Goal: Task Accomplishment & Management: Use online tool/utility

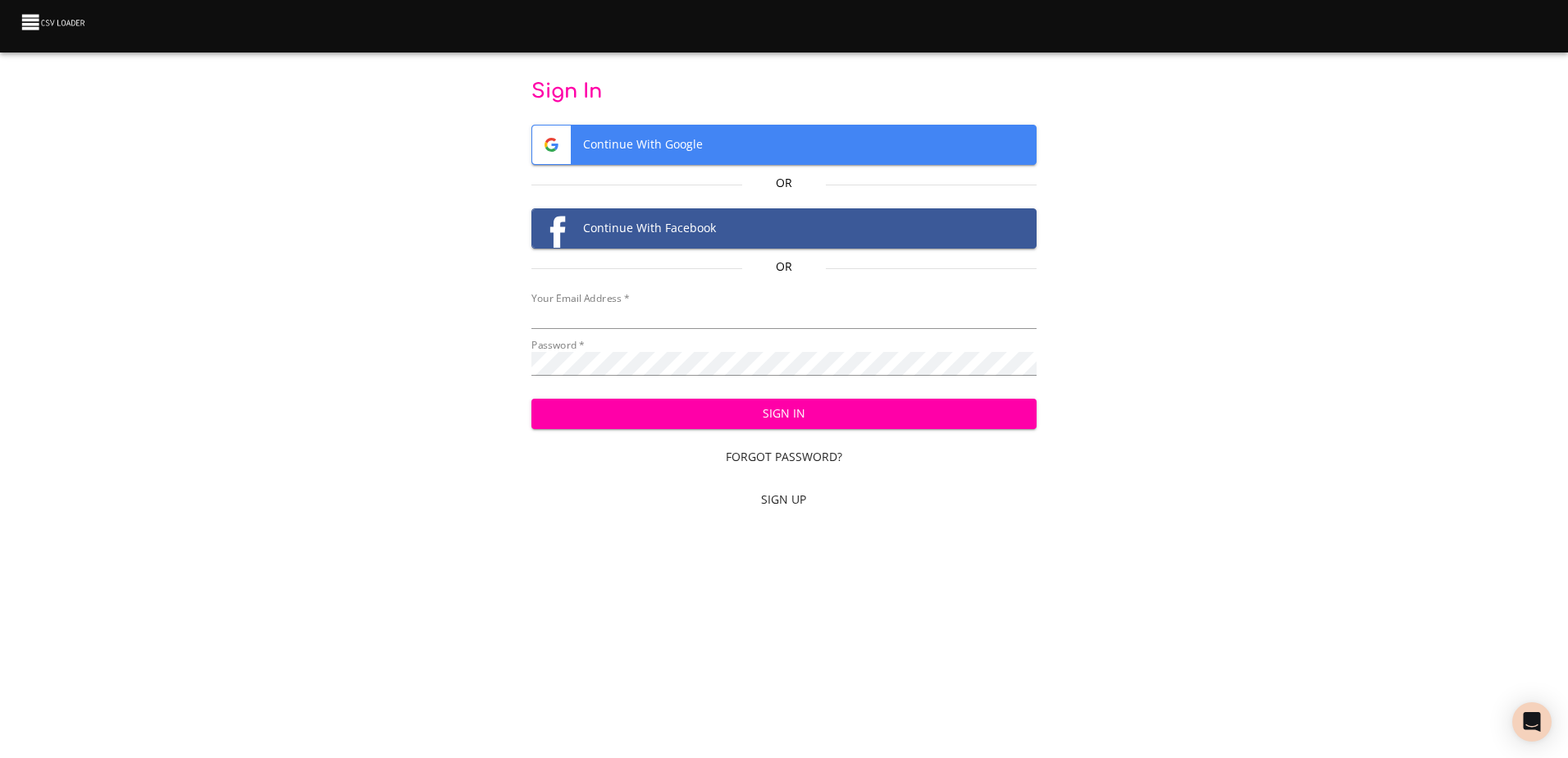
type input "mammothequipment10@gmail.com"
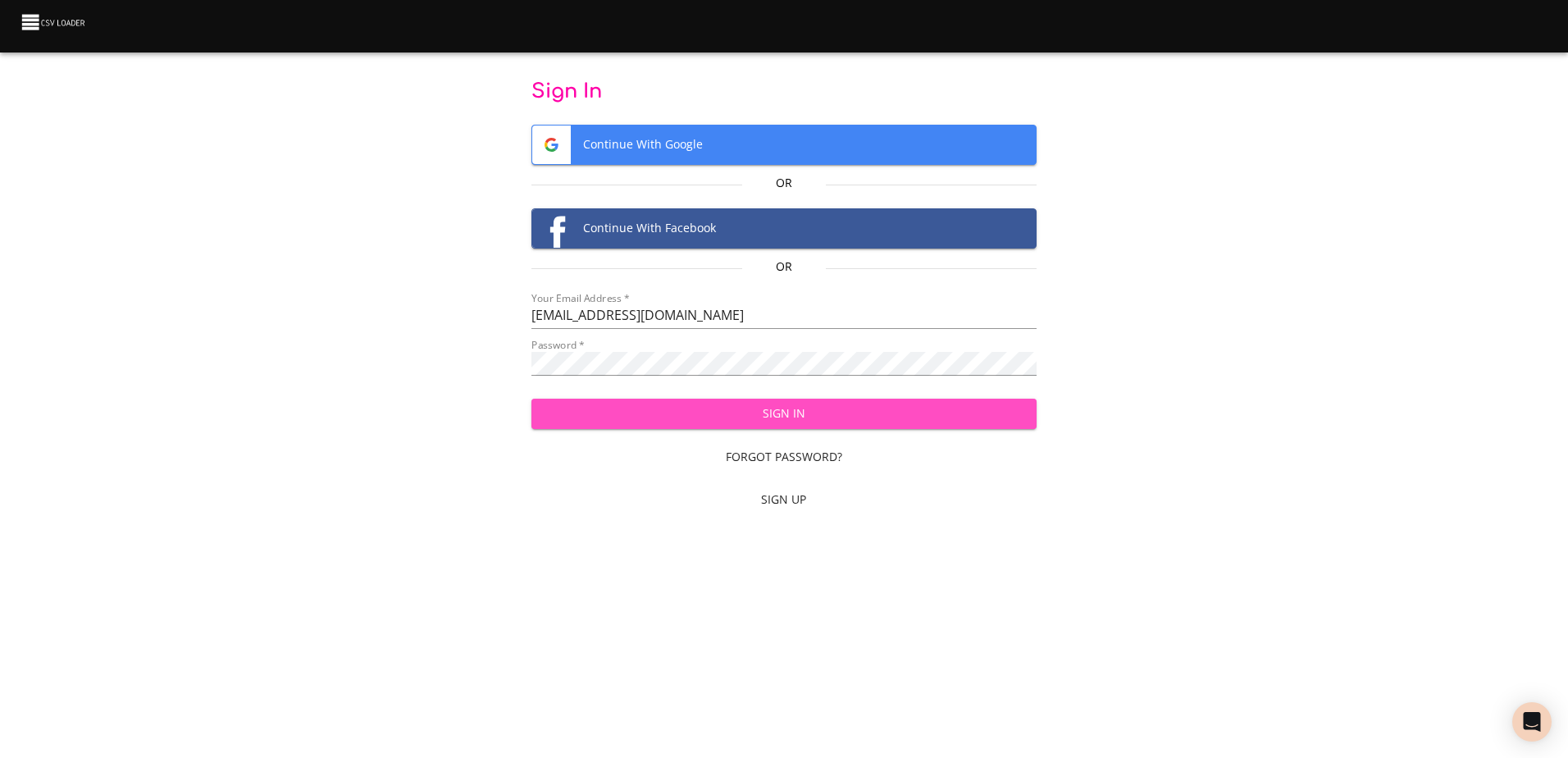
click at [815, 416] on span "Sign In" at bounding box center [784, 414] width 479 height 21
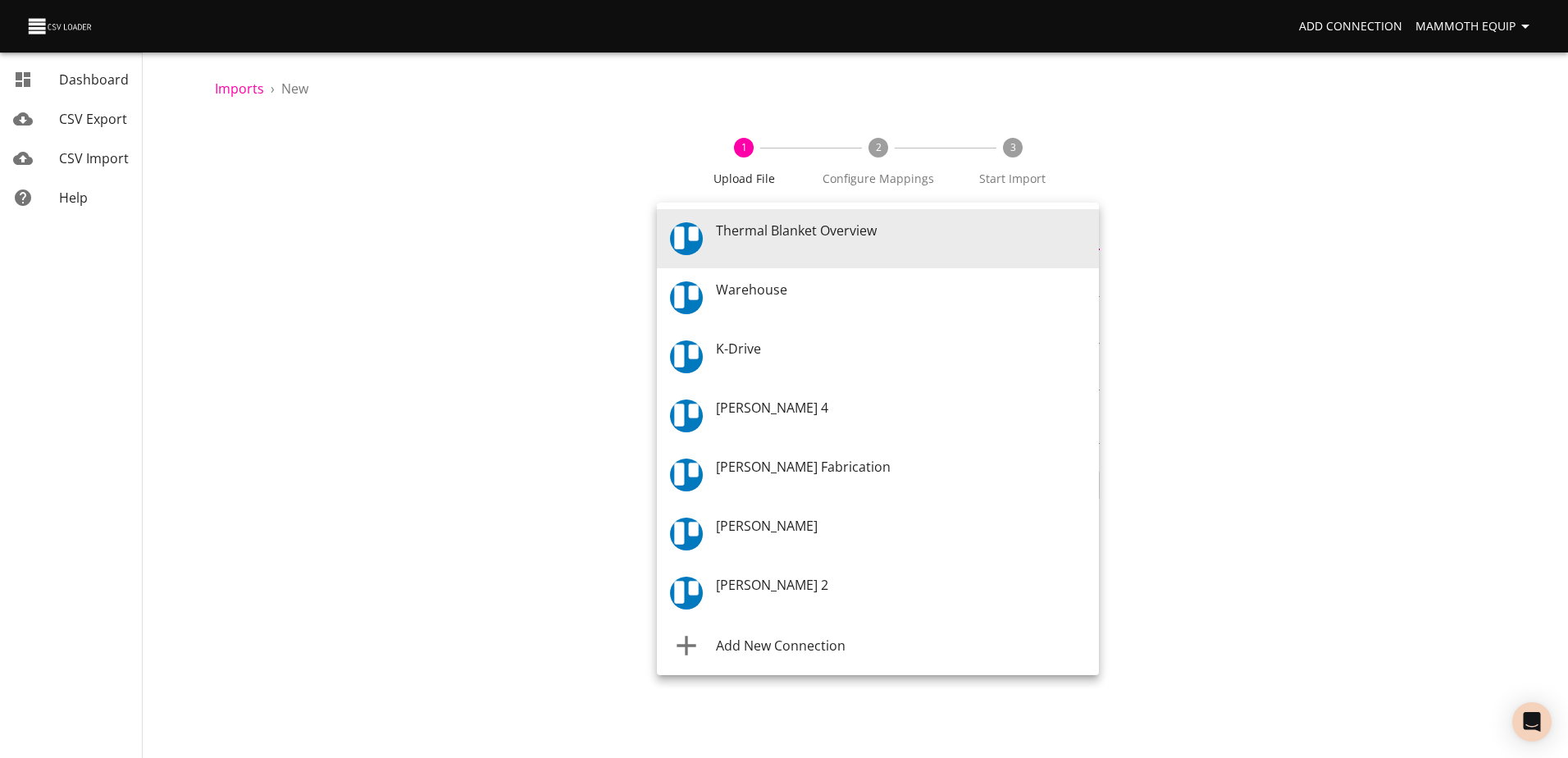
click at [1090, 239] on body "Add Connection Mammoth Equip Dashboard CSV Export CSV Import Help Imports › New…" at bounding box center [784, 379] width 1568 height 758
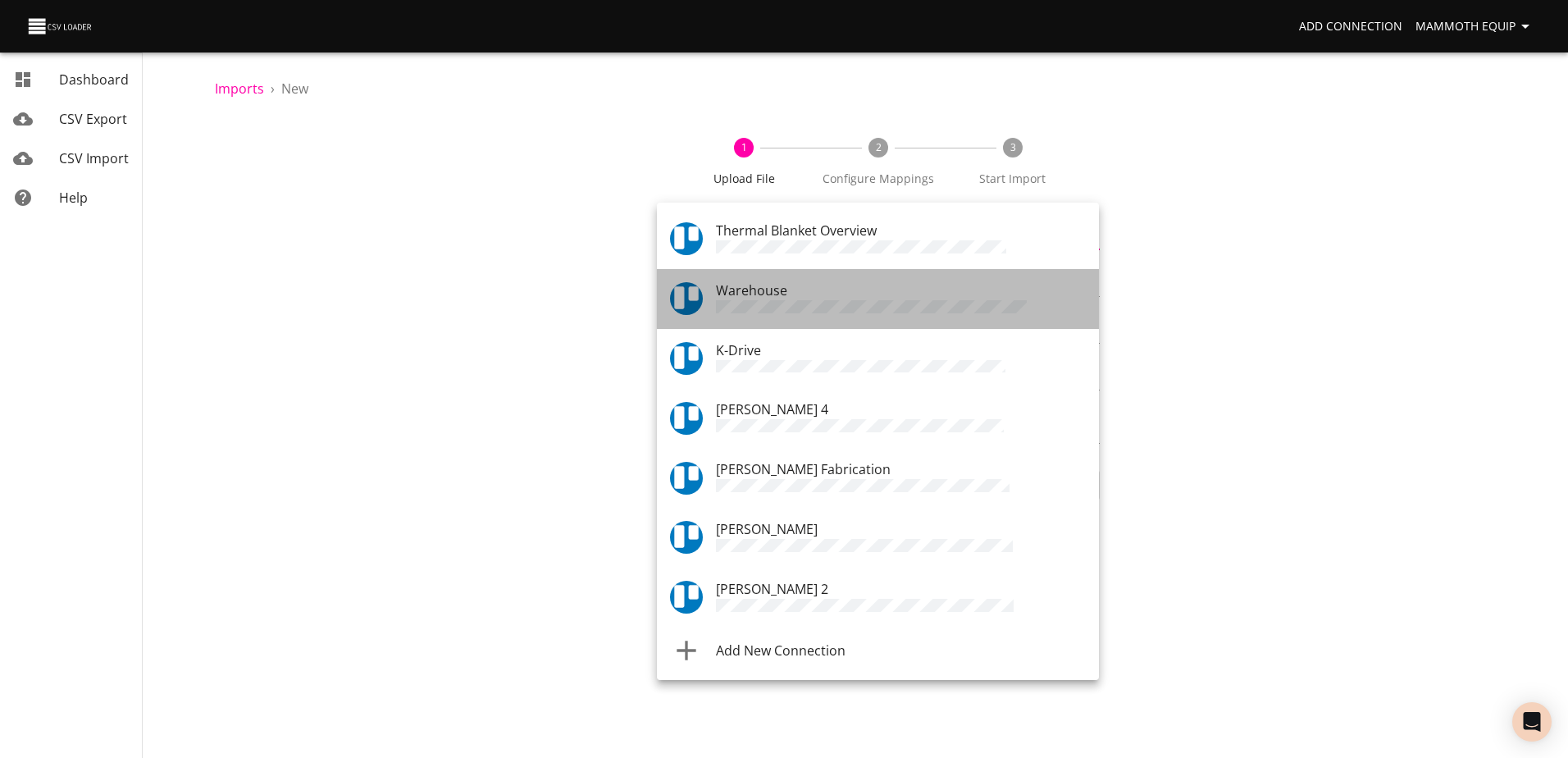
click at [746, 299] on span "Warehouse" at bounding box center [752, 290] width 71 height 18
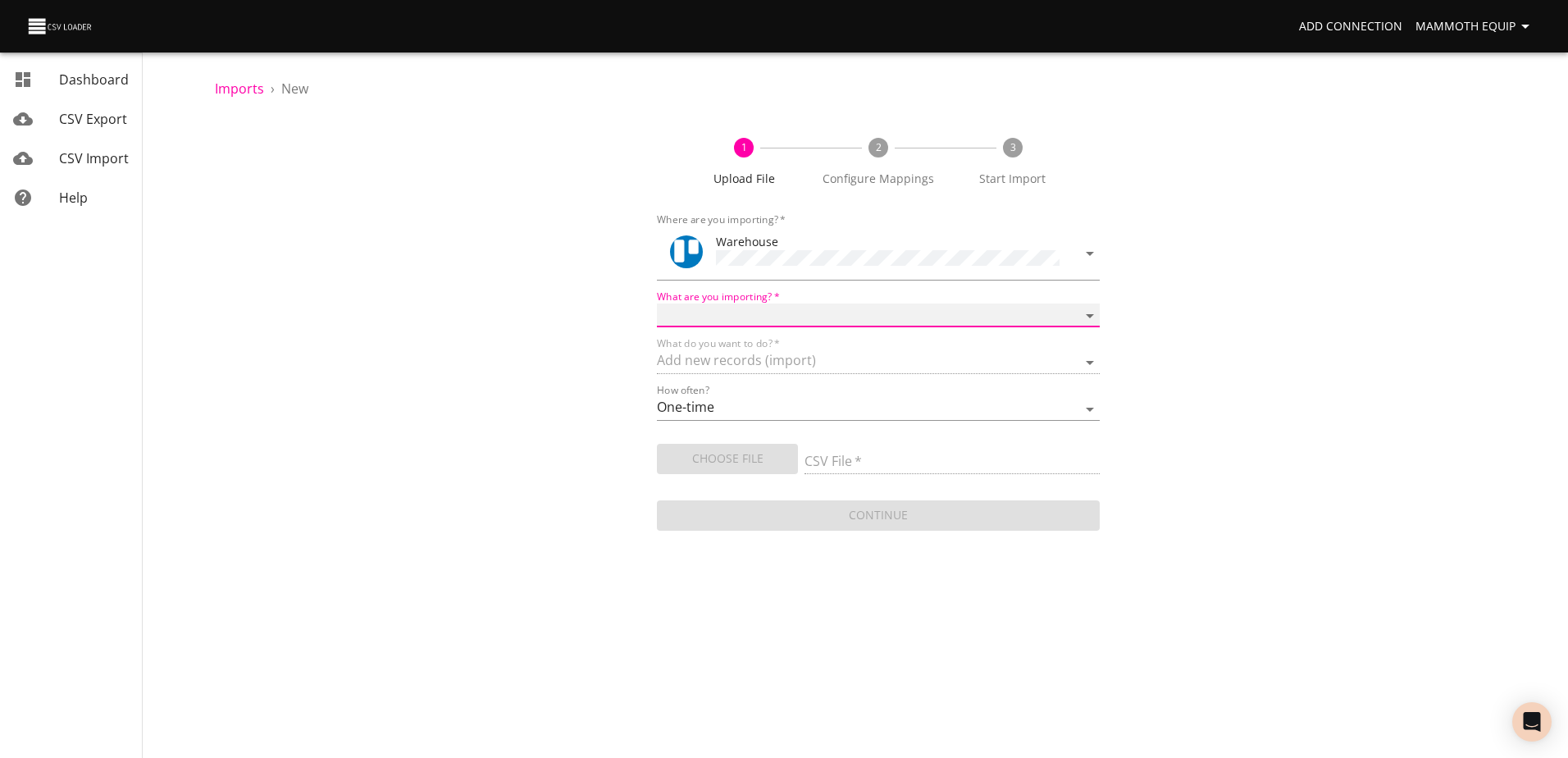
click at [1090, 312] on select "Boards Cards Checkitems Checklists" at bounding box center [878, 316] width 442 height 24
select select "cards"
click at [657, 304] on select "Boards Cards Checkitems Checklists" at bounding box center [878, 316] width 442 height 24
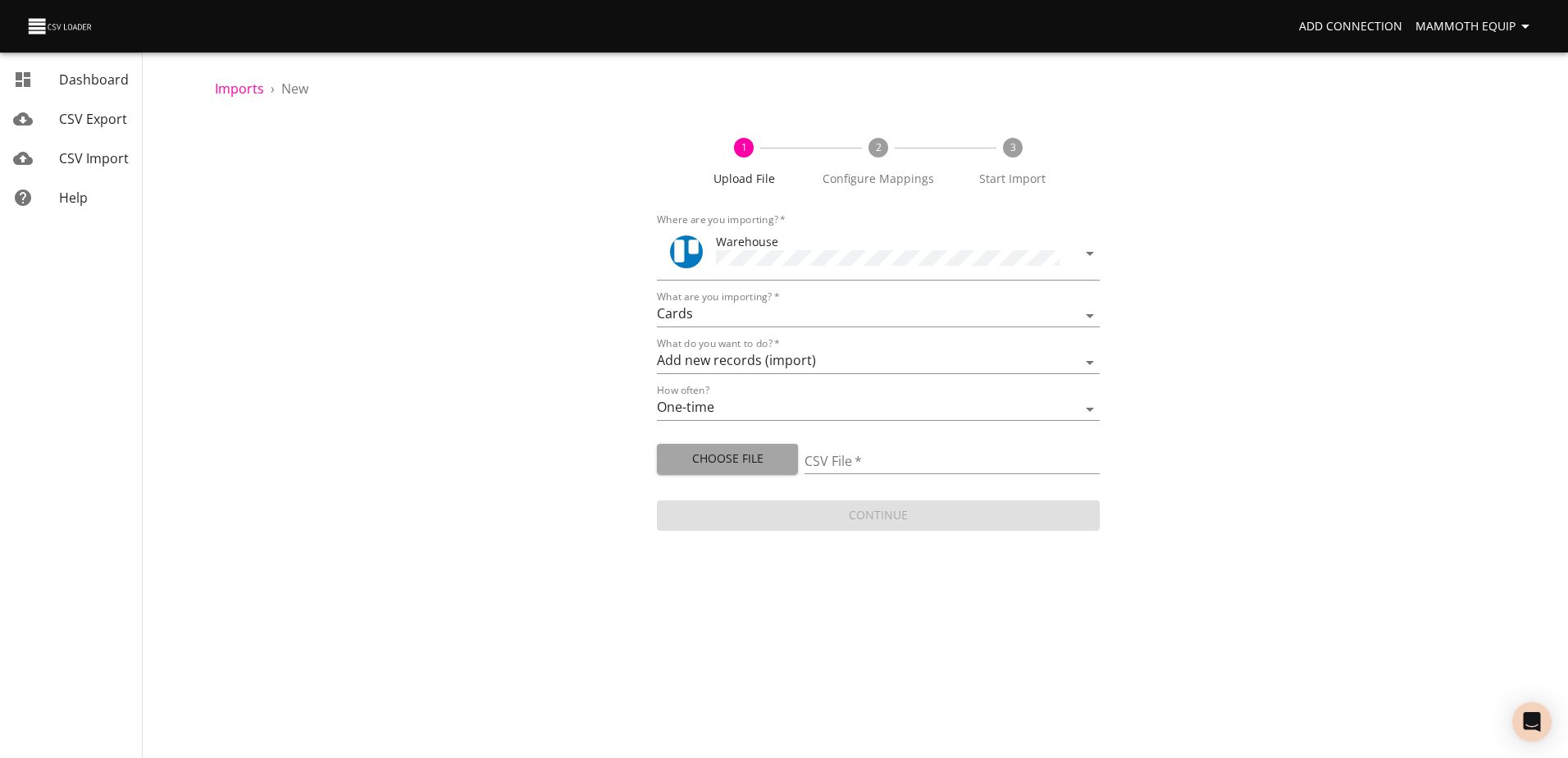
click at [719, 459] on span "Choose File" at bounding box center [728, 459] width 115 height 21
type input "Import1.xlsx"
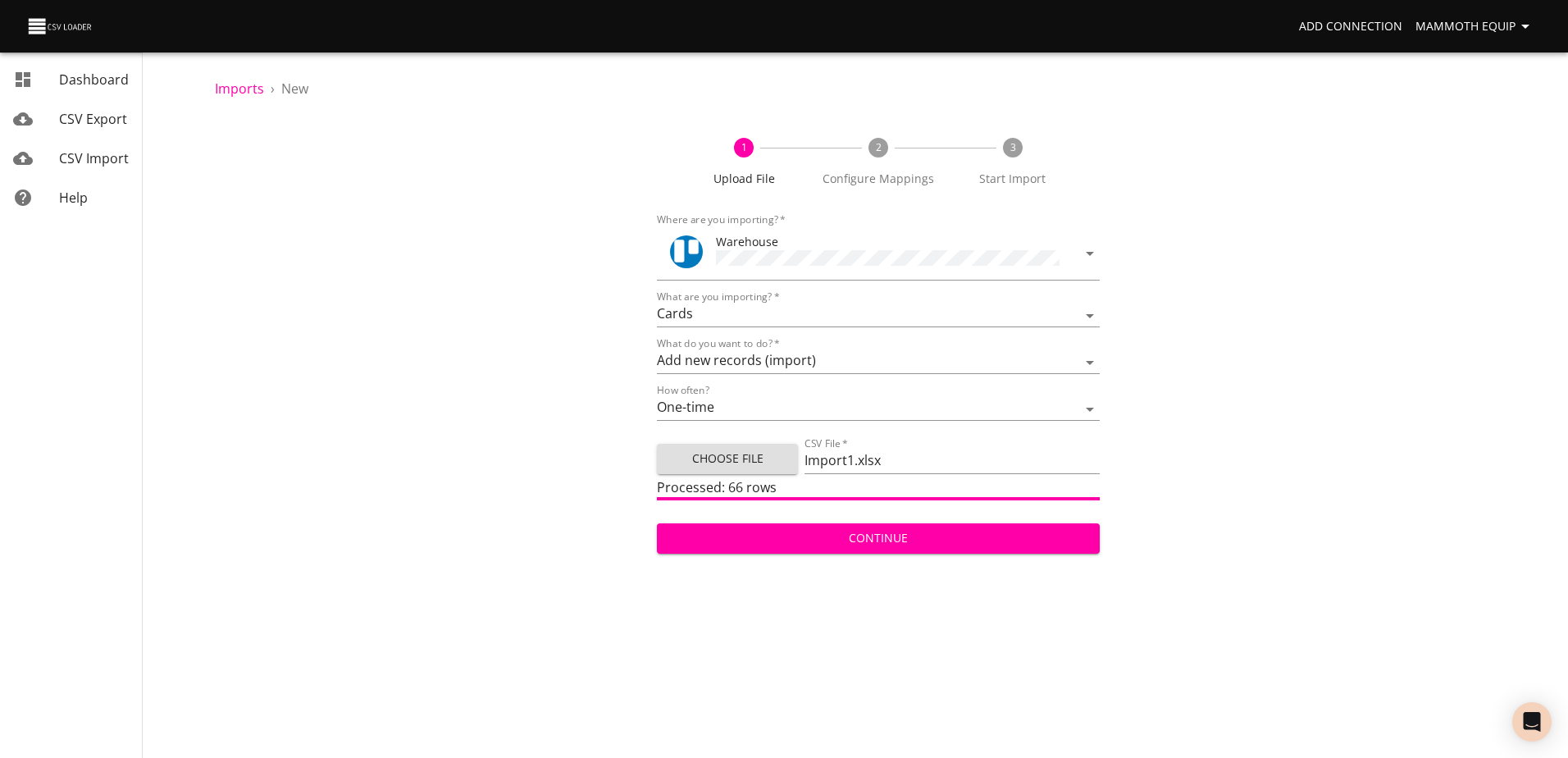
click at [877, 530] on span "Continue" at bounding box center [877, 539] width 415 height 21
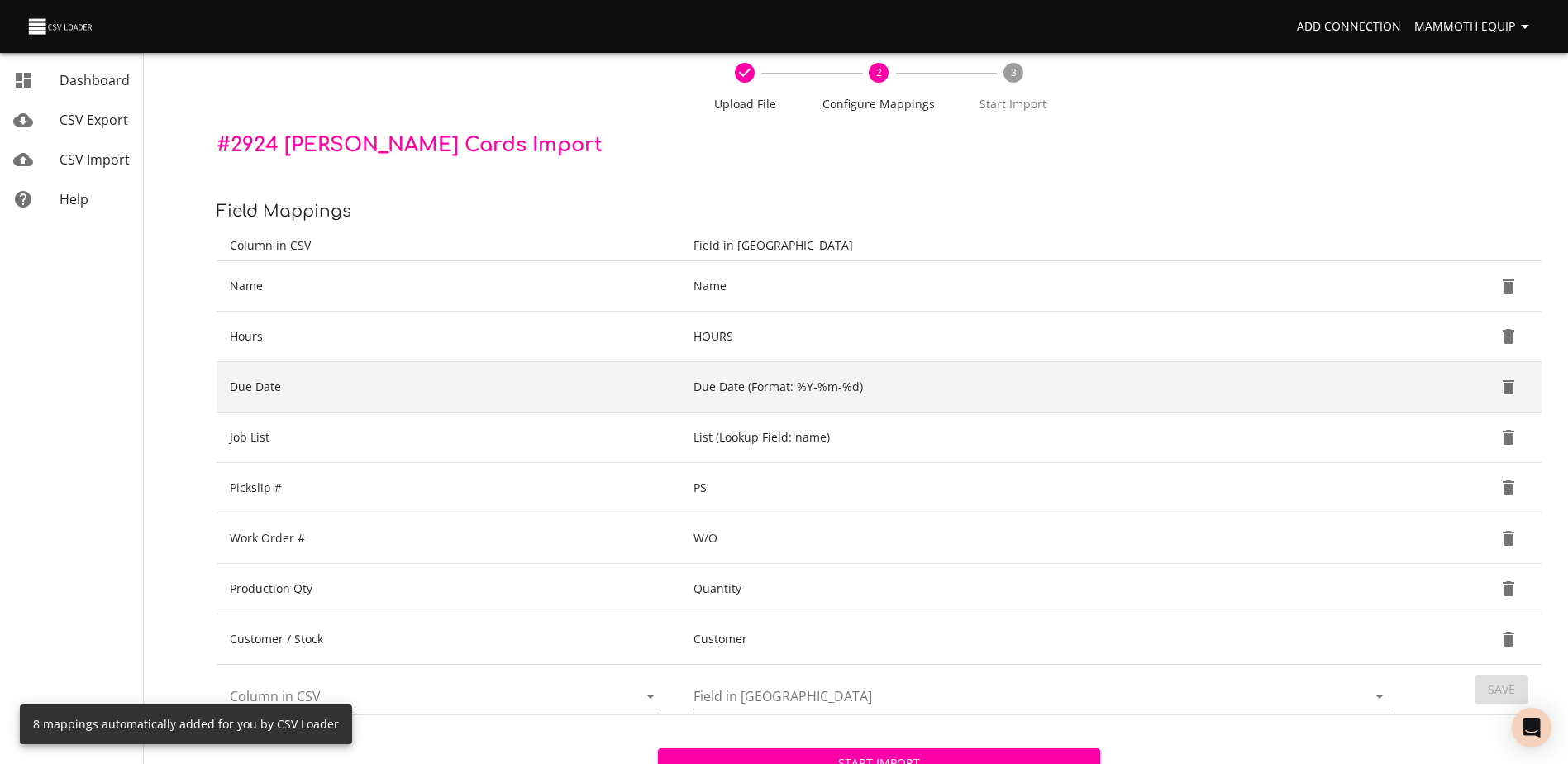
scroll to position [174, 0]
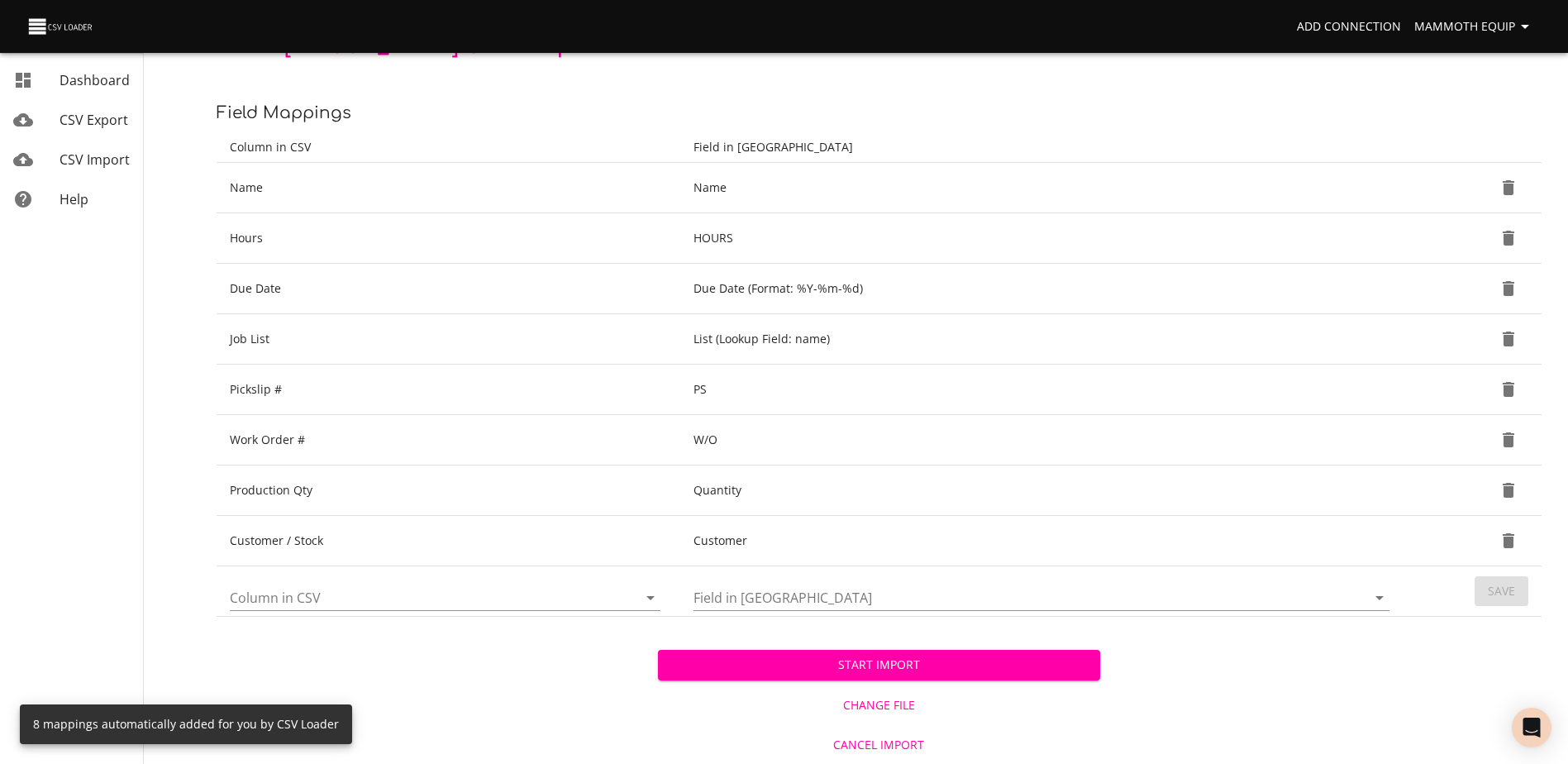
click at [919, 667] on span "Start Import" at bounding box center [878, 665] width 415 height 21
